Goal: Task Accomplishment & Management: Use online tool/utility

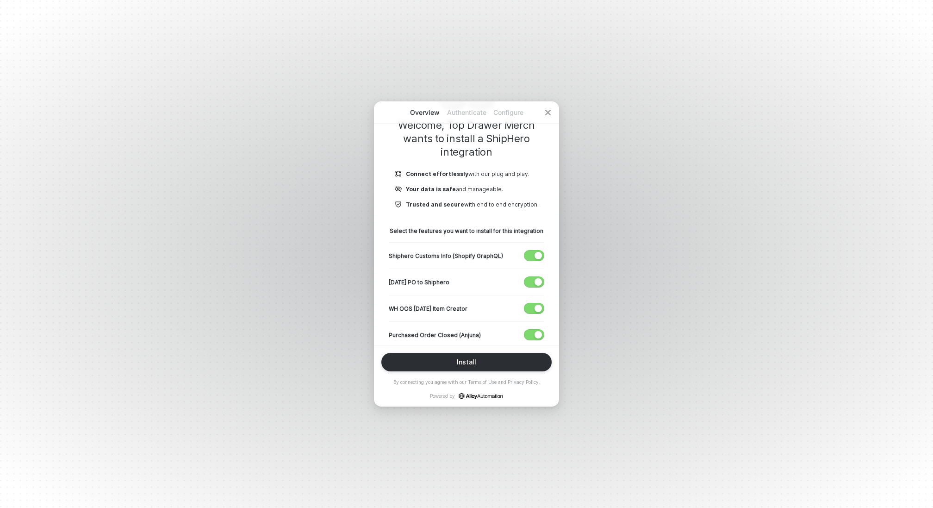
scroll to position [70, 0]
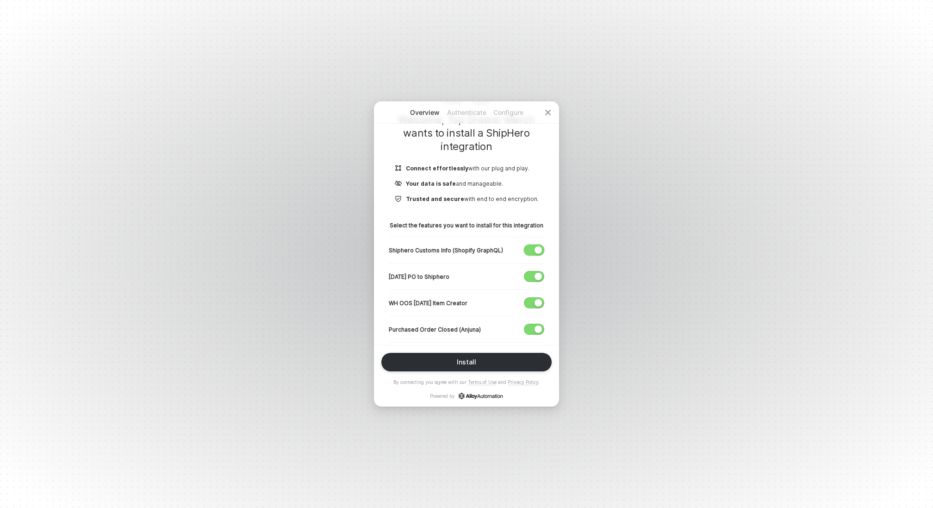
click at [528, 248] on span "button" at bounding box center [532, 250] width 15 height 10
click at [534, 273] on span "button" at bounding box center [532, 276] width 15 height 10
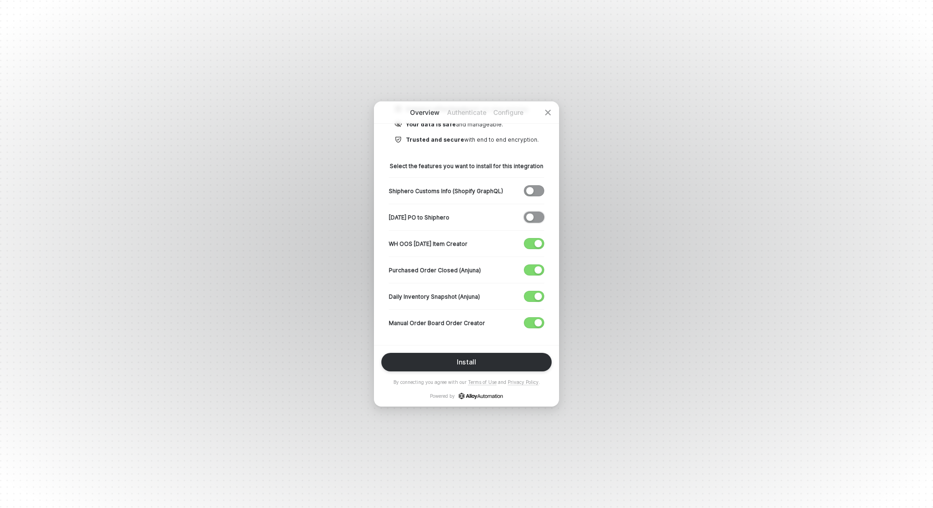
scroll to position [130, 0]
click at [538, 292] on div "button" at bounding box center [538, 295] width 7 height 7
click at [538, 269] on div "button" at bounding box center [538, 269] width 7 height 7
click at [539, 244] on div "button" at bounding box center [538, 242] width 7 height 7
click at [487, 358] on button "Install" at bounding box center [466, 362] width 170 height 19
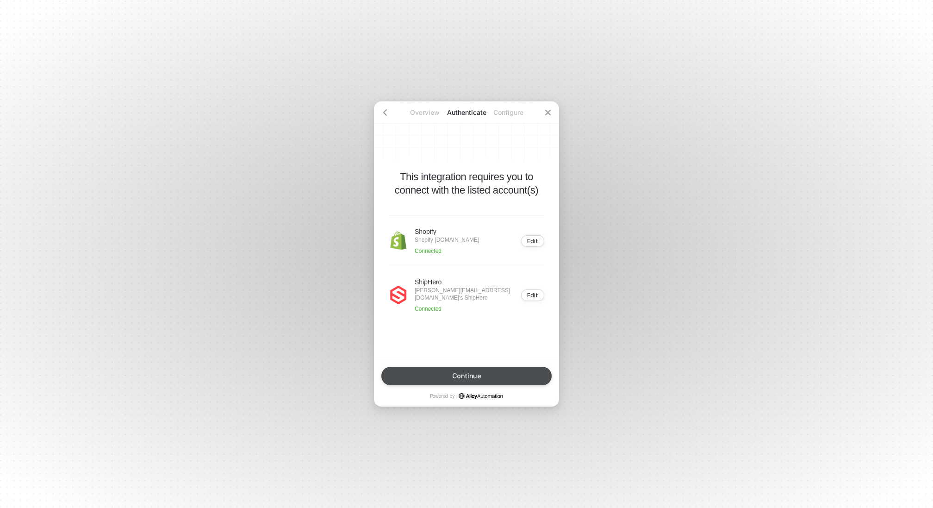
click at [480, 374] on div "Continue" at bounding box center [466, 375] width 29 height 7
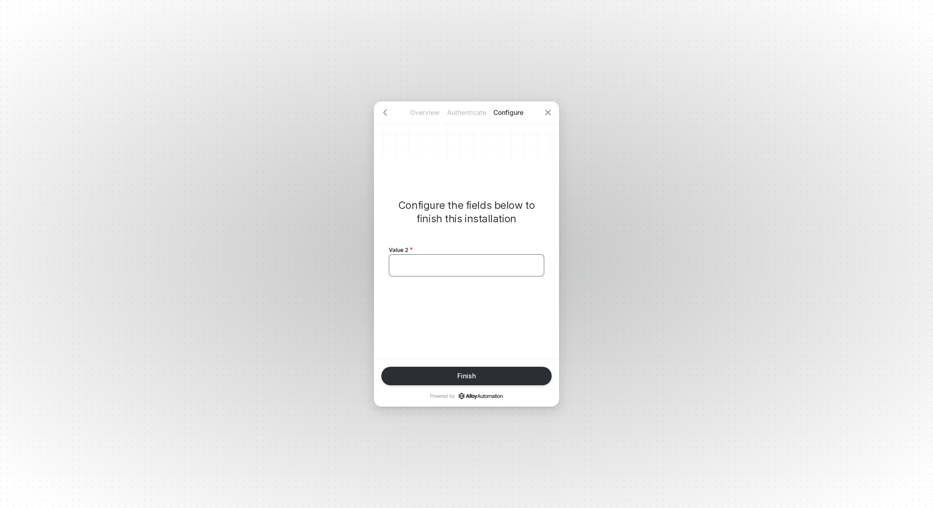
click at [457, 273] on div "﻿" at bounding box center [467, 265] width 156 height 22
click at [479, 373] on button "Finish" at bounding box center [466, 376] width 170 height 19
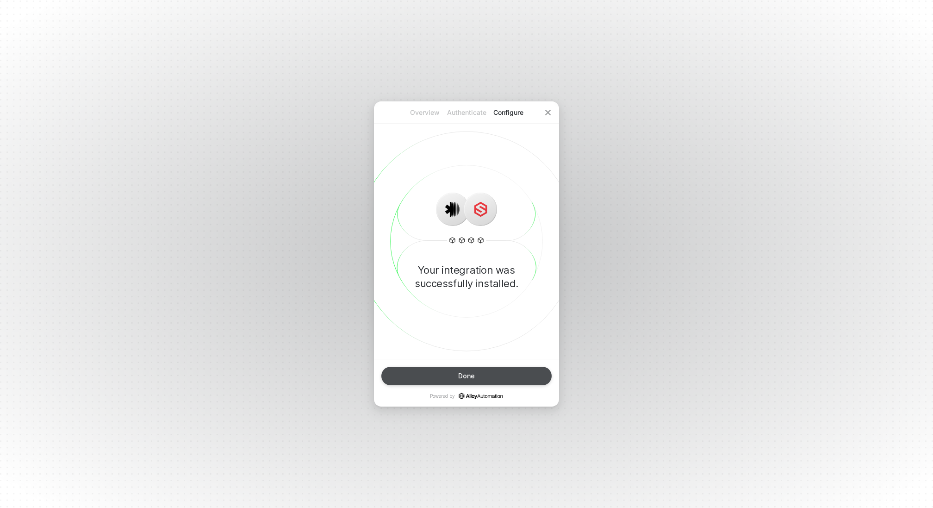
click at [479, 375] on button "Done" at bounding box center [466, 376] width 170 height 19
click at [441, 370] on button "Done" at bounding box center [466, 376] width 170 height 19
